Goal: Check status: Check status

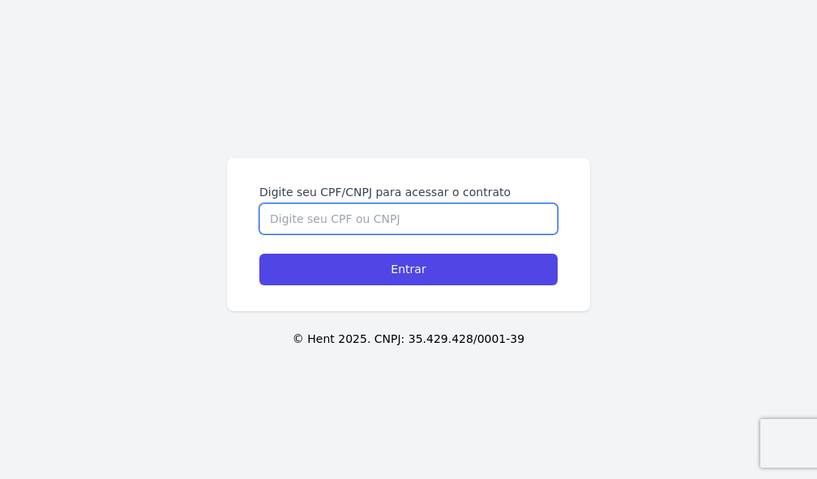
click at [386, 228] on input "Digite seu CPF/CNPJ para acessar o contrato" at bounding box center [408, 218] width 298 height 31
click at [389, 223] on input "Digite seu CPF/CNPJ para acessar o contrato" at bounding box center [408, 218] width 298 height 31
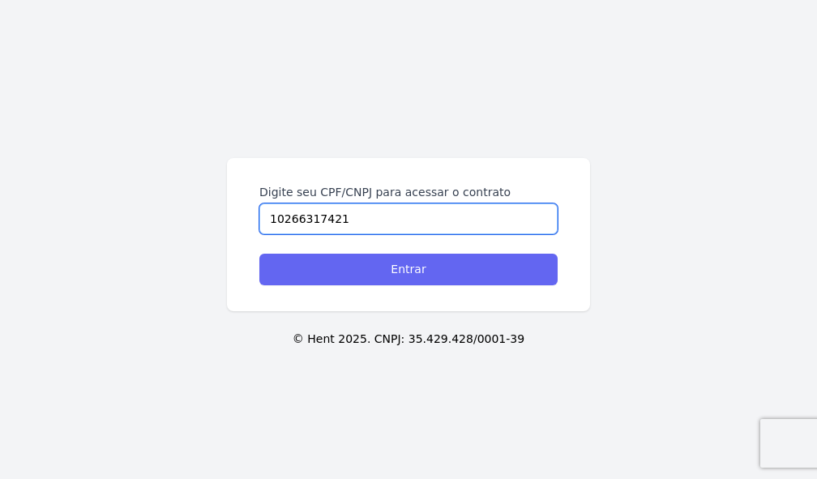
type input "10266317421"
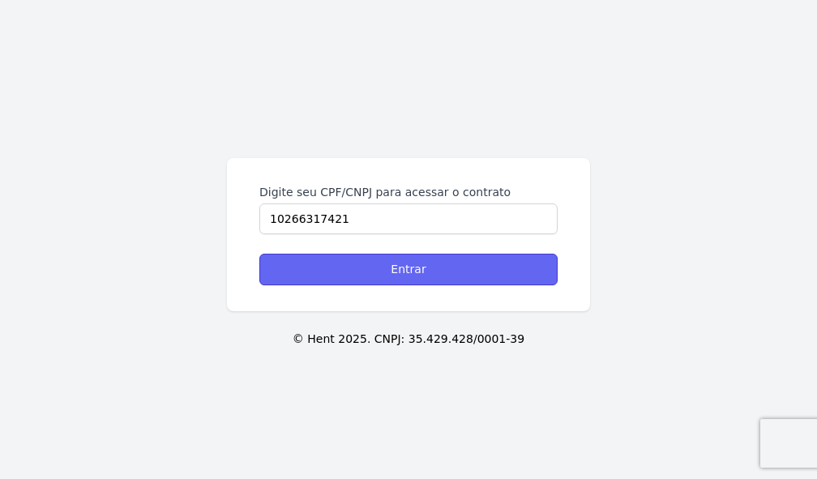
click at [410, 258] on input "Entrar" at bounding box center [408, 270] width 298 height 32
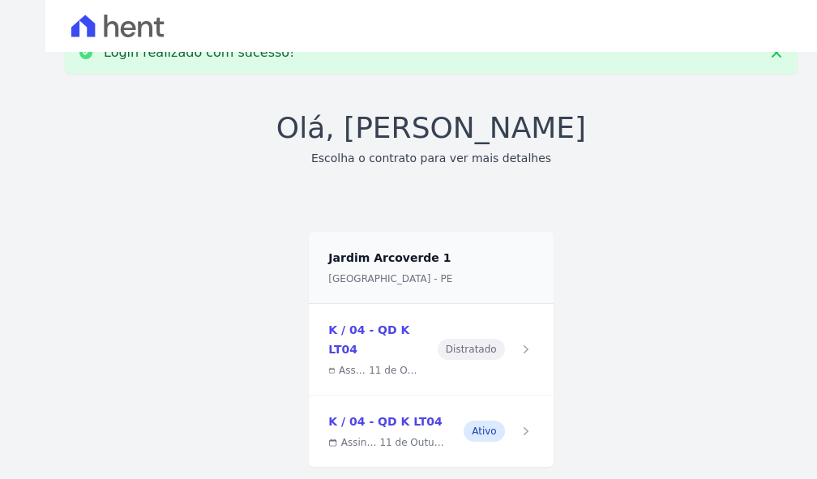
scroll to position [79, 0]
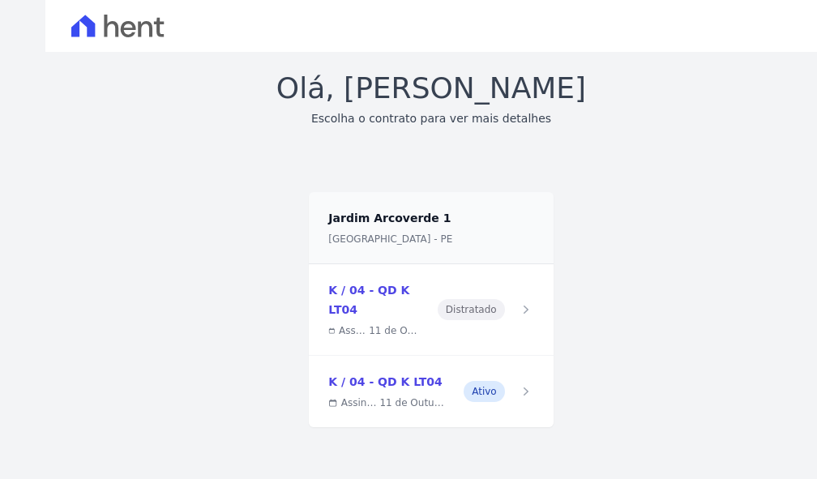
click at [384, 383] on link at bounding box center [431, 391] width 244 height 71
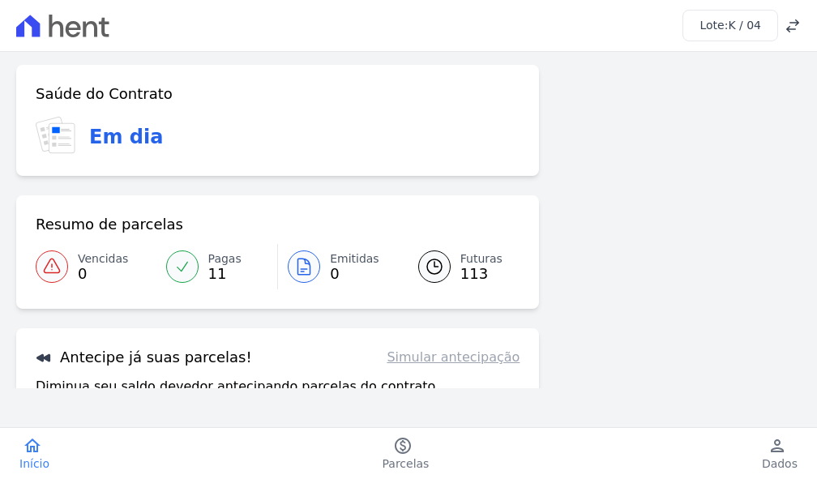
click at [437, 275] on icon at bounding box center [434, 266] width 19 height 19
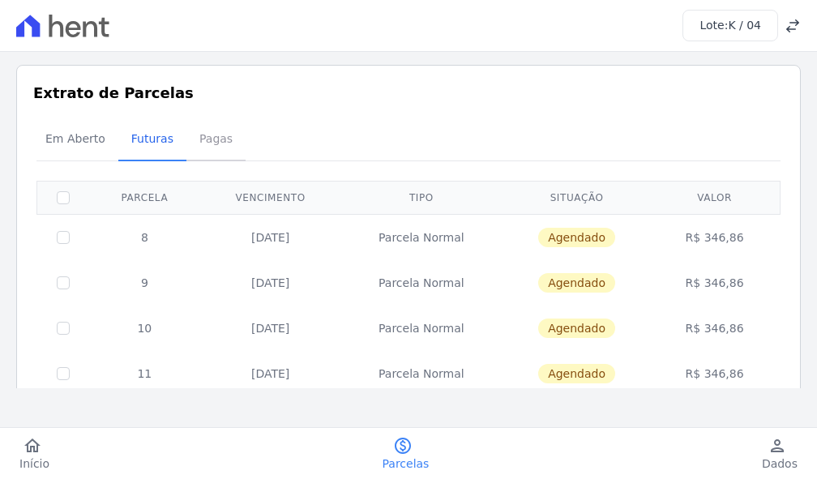
click at [201, 141] on span "Pagas" at bounding box center [216, 138] width 53 height 32
